Goal: Information Seeking & Learning: Learn about a topic

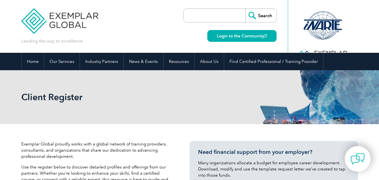
select select "[GEOGRAPHIC_DATA]"
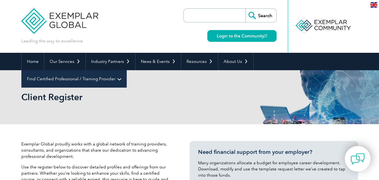
click at [127, 70] on link "Find Certified Professional / Training Provider" at bounding box center [74, 78] width 105 height 17
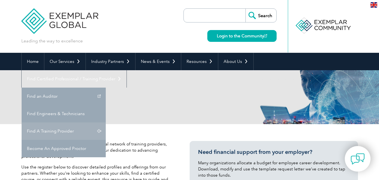
click at [106, 122] on link "Find A Training Provider" at bounding box center [64, 130] width 84 height 17
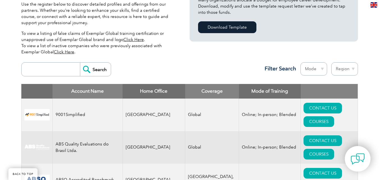
scroll to position [196, 0]
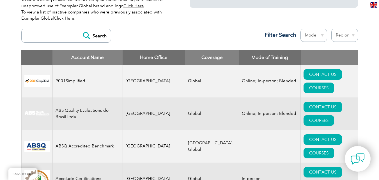
click at [353, 35] on select "Region [GEOGRAPHIC_DATA] [GEOGRAPHIC_DATA] [GEOGRAPHIC_DATA] [GEOGRAPHIC_DATA] …" at bounding box center [344, 35] width 27 height 13
select select "[GEOGRAPHIC_DATA]"
click at [331, 29] on select "Region [GEOGRAPHIC_DATA] [GEOGRAPHIC_DATA] [GEOGRAPHIC_DATA] [GEOGRAPHIC_DATA] …" at bounding box center [344, 35] width 27 height 13
click at [321, 34] on select "Mode Online In-person Blended" at bounding box center [313, 35] width 27 height 13
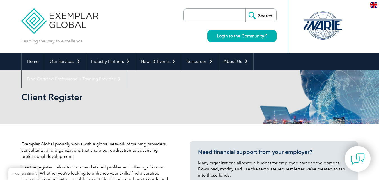
select select "[GEOGRAPHIC_DATA]"
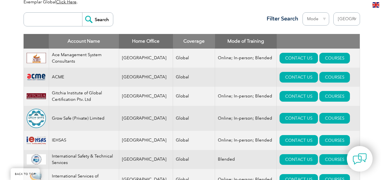
scroll to position [224, 0]
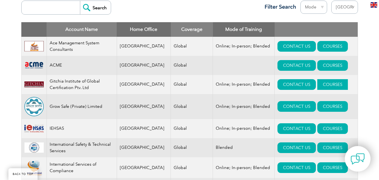
click at [317, 85] on link "COURSES" at bounding box center [332, 84] width 31 height 11
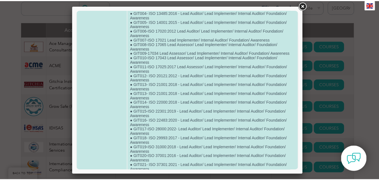
scroll to position [56, 0]
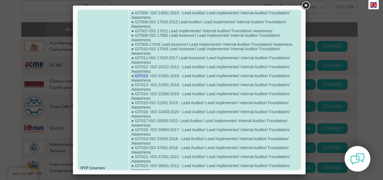
drag, startPoint x: 133, startPoint y: 74, endPoint x: 148, endPoint y: 74, distance: 14.6
click at [148, 74] on td "● GIT032-Clean Rooms and Sterilization Expert ● GIT001-BS 10012:2017 - Lead Aud…" at bounding box center [215, 168] width 172 height 398
click at [137, 79] on td "● GIT032-Clean Rooms and Sterilization Expert ● GIT001-BS 10012:2017 - Lead Aud…" at bounding box center [215, 168] width 172 height 398
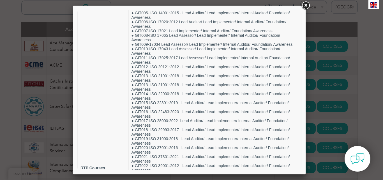
click at [308, 4] on link at bounding box center [306, 6] width 10 height 10
